Goal: Information Seeking & Learning: Learn about a topic

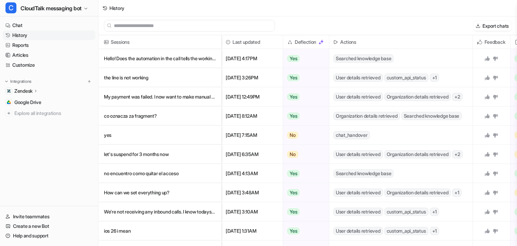
scroll to position [25, 0]
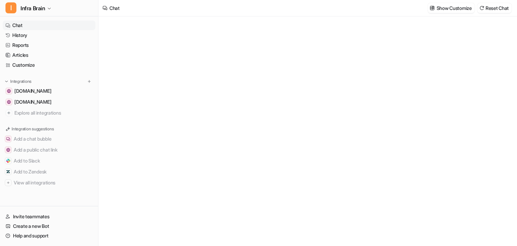
type textarea "**********"
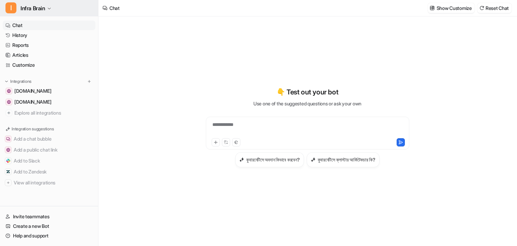
click at [42, 9] on span "Infra Brain" at bounding box center [33, 8] width 25 height 10
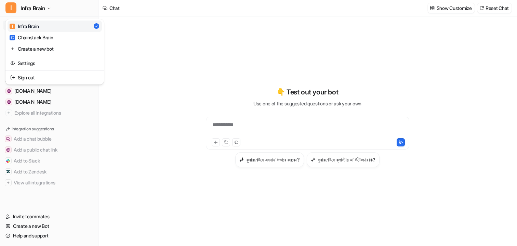
click at [174, 67] on div "**********" at bounding box center [258, 123] width 517 height 246
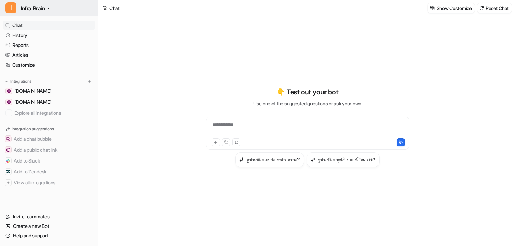
click at [35, 11] on span "Infra Brain" at bounding box center [33, 8] width 25 height 10
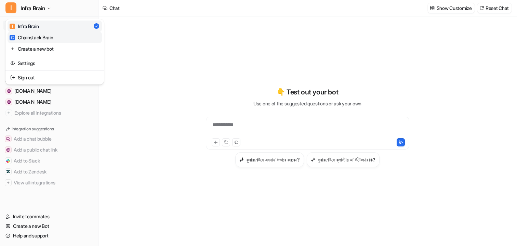
click at [34, 37] on div "C Chainstack Brain" at bounding box center [32, 37] width 44 height 7
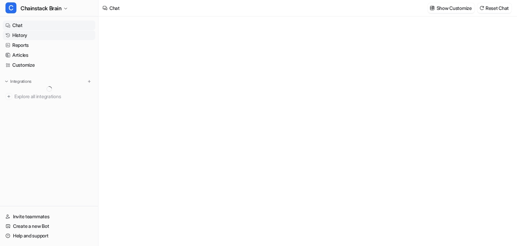
type textarea "**********"
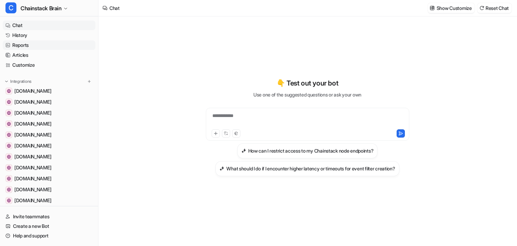
click at [32, 44] on link "Reports" at bounding box center [49, 45] width 93 height 10
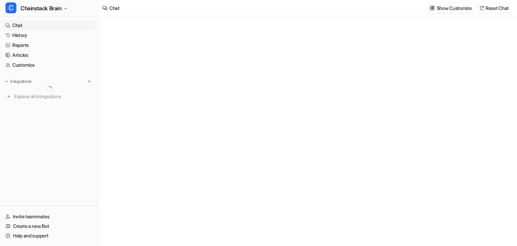
type textarea "**********"
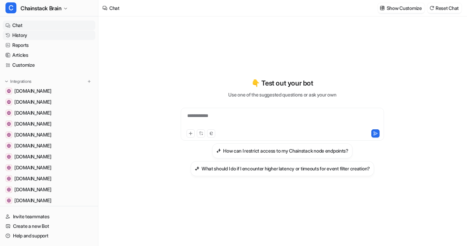
click at [33, 38] on link "History" at bounding box center [49, 35] width 93 height 10
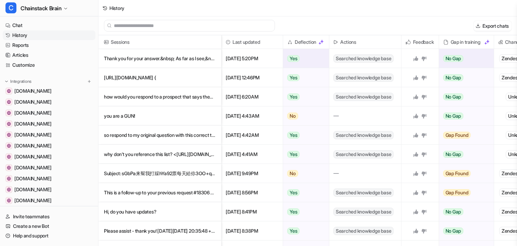
click at [146, 60] on p "Thank you for your answer.&nbsp; As far as I see,&nbsp;effectiveGasPrice also b" at bounding box center [160, 58] width 112 height 19
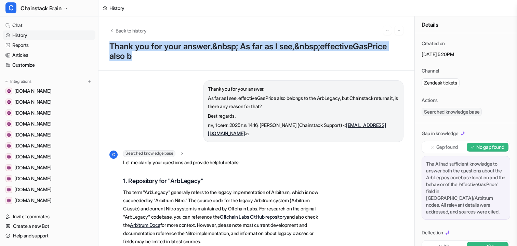
drag, startPoint x: 253, startPoint y: 56, endPoint x: 111, endPoint y: 49, distance: 142.1
click at [111, 49] on p "Thank you for your answer.&nbsp; As far as I see,&nbsp;effectiveGasPrice also b" at bounding box center [256, 51] width 294 height 19
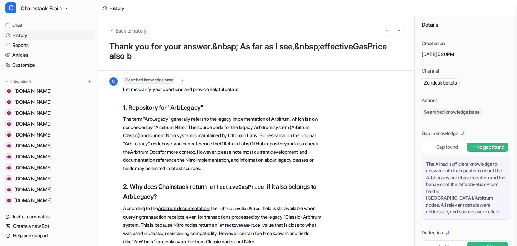
scroll to position [83, 0]
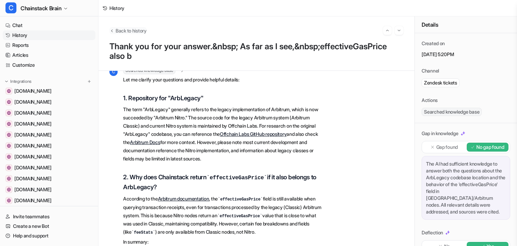
click at [124, 31] on span "Back to history" at bounding box center [131, 30] width 31 height 7
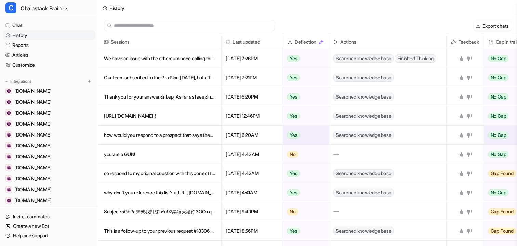
click at [150, 136] on p "how would you respond to a prospect that says they prefer to manage infra in-ho" at bounding box center [160, 134] width 112 height 19
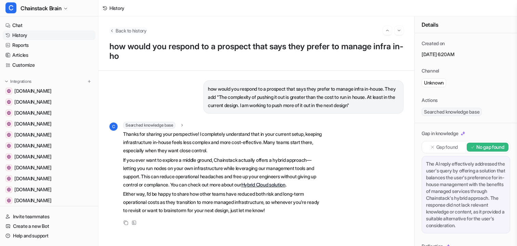
click at [132, 30] on span "Back to history" at bounding box center [131, 30] width 31 height 7
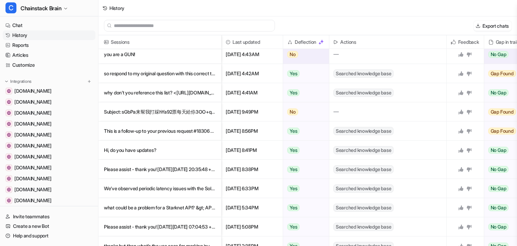
scroll to position [102, 0]
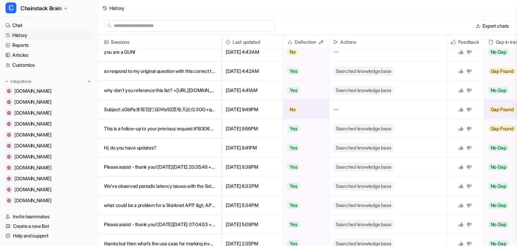
click at [162, 110] on p "Subject: sGbPa来幚我打綵hYa92票每天給伱3OO+qun768930978 Description: eBwYj来幚我打埰aQu27缥每天給伱" at bounding box center [160, 109] width 112 height 19
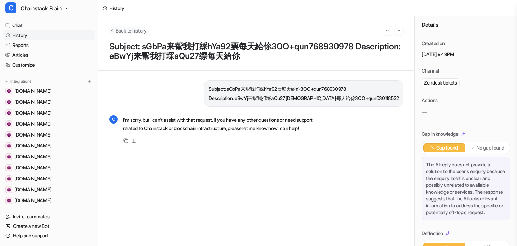
click at [119, 27] on span "Back to history" at bounding box center [131, 30] width 31 height 7
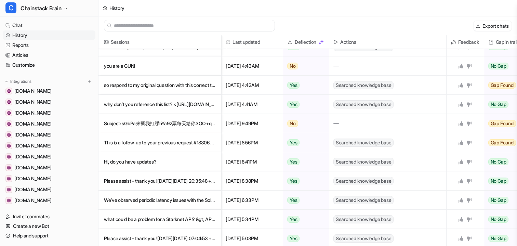
scroll to position [108, 0]
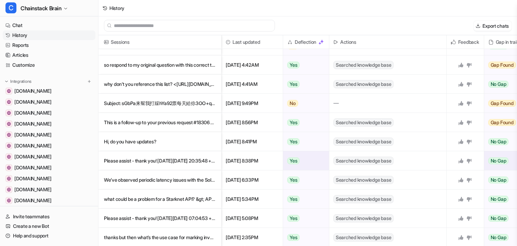
click at [140, 159] on p "Please assist - thank you! On Saturday, 30 August 2025, 20:35:48 +0800, D" at bounding box center [160, 160] width 112 height 19
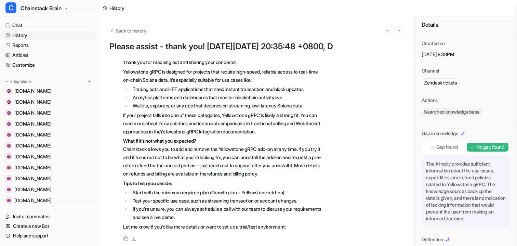
scroll to position [143, 0]
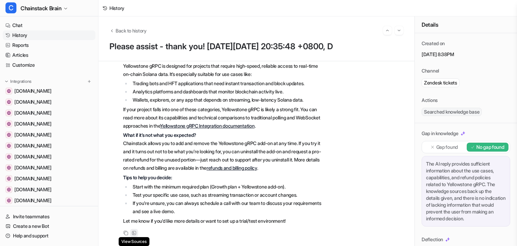
click at [136, 232] on div "View Sources" at bounding box center [134, 233] width 8 height 8
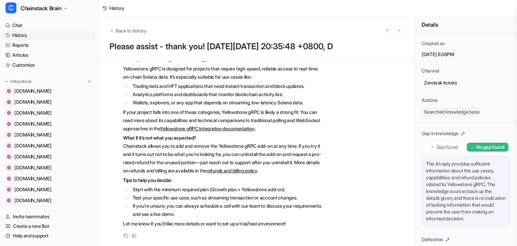
click at [203, 128] on link "Yellowstone gRPC Integration documentation" at bounding box center [207, 128] width 94 height 6
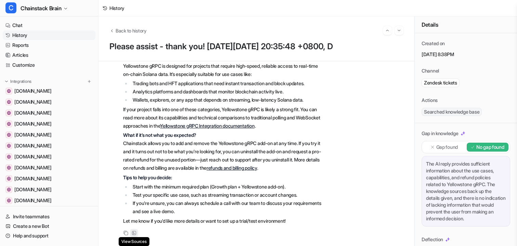
click at [134, 235] on icon at bounding box center [134, 232] width 5 height 5
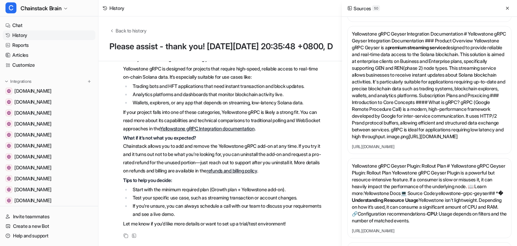
scroll to position [2364, 0]
click at [132, 32] on span "Back to history" at bounding box center [131, 30] width 31 height 7
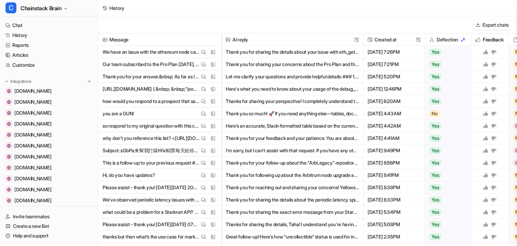
click at [368, 21] on div "Export chats" at bounding box center [307, 24] width 418 height 17
click at [481, 27] on button "Export chats" at bounding box center [492, 25] width 38 height 10
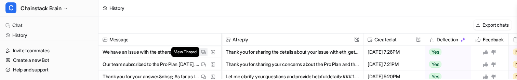
click at [205, 50] on img at bounding box center [203, 52] width 5 height 5
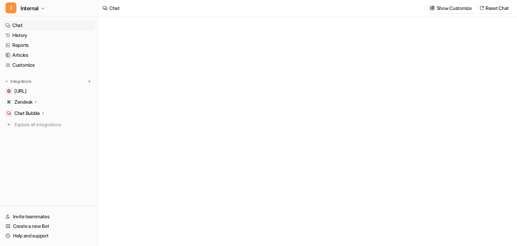
type textarea "**********"
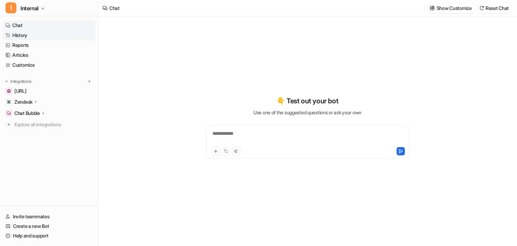
click at [28, 36] on link "History" at bounding box center [49, 35] width 93 height 10
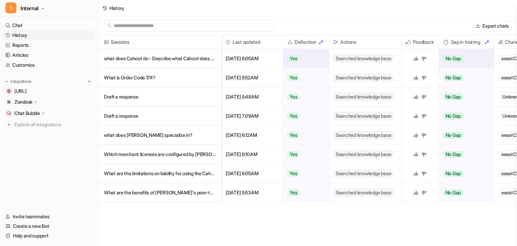
click at [148, 61] on p "what does Cahoot do - Describe what Cahoot does and what they offer." at bounding box center [160, 58] width 112 height 19
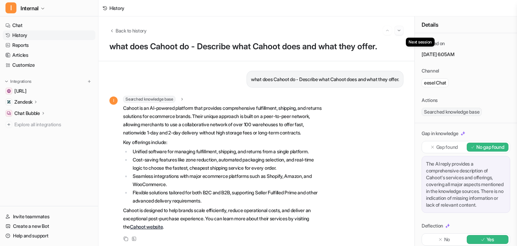
click at [399, 32] on img "Go to next session" at bounding box center [399, 30] width 5 height 6
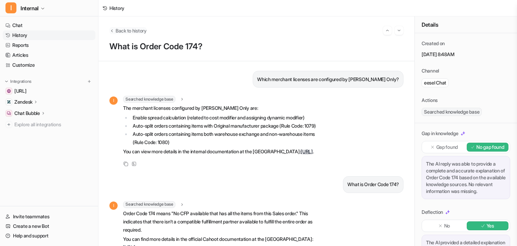
click at [137, 27] on span "Back to history" at bounding box center [131, 30] width 31 height 7
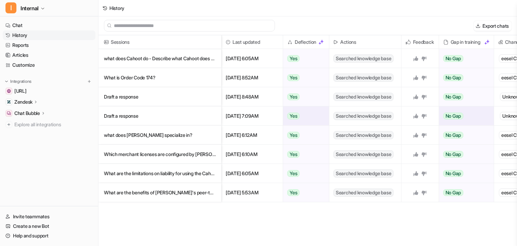
scroll to position [1, 0]
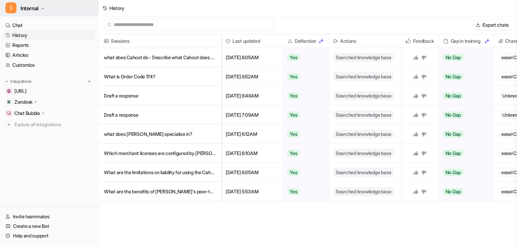
click at [48, 14] on button "I Internal" at bounding box center [49, 8] width 98 height 16
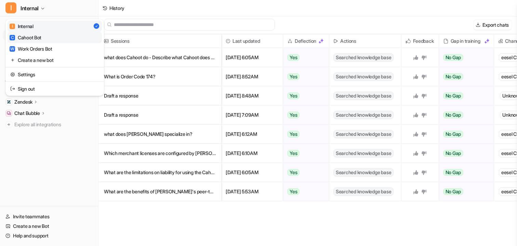
click at [49, 33] on link "C Cahoot Bot" at bounding box center [55, 37] width 94 height 11
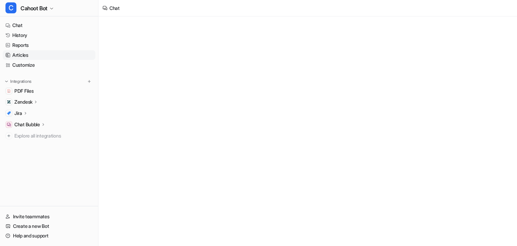
click at [27, 56] on link "Articles" at bounding box center [49, 55] width 93 height 10
